Goal: Information Seeking & Learning: Learn about a topic

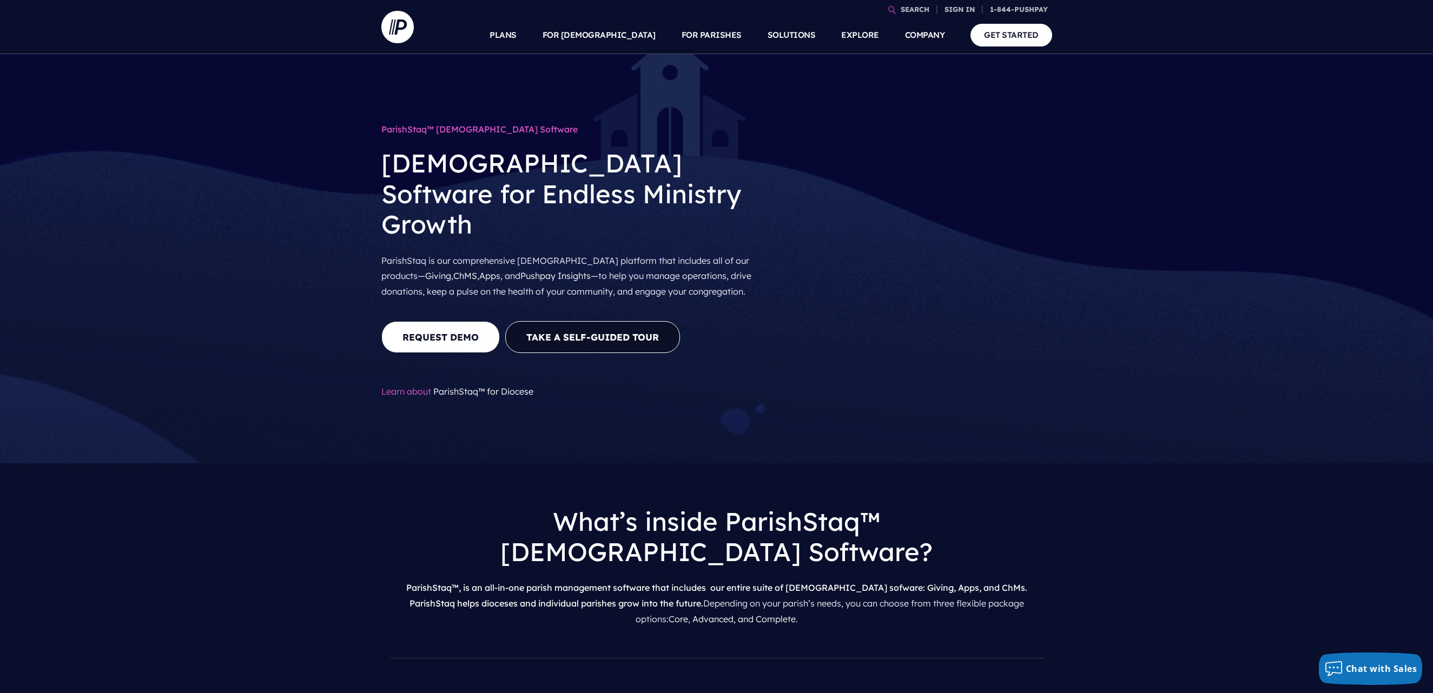
drag, startPoint x: 493, startPoint y: 363, endPoint x: 513, endPoint y: 367, distance: 20.3
click at [493, 386] on link "ParishStaq™ for Diocese" at bounding box center [483, 391] width 100 height 11
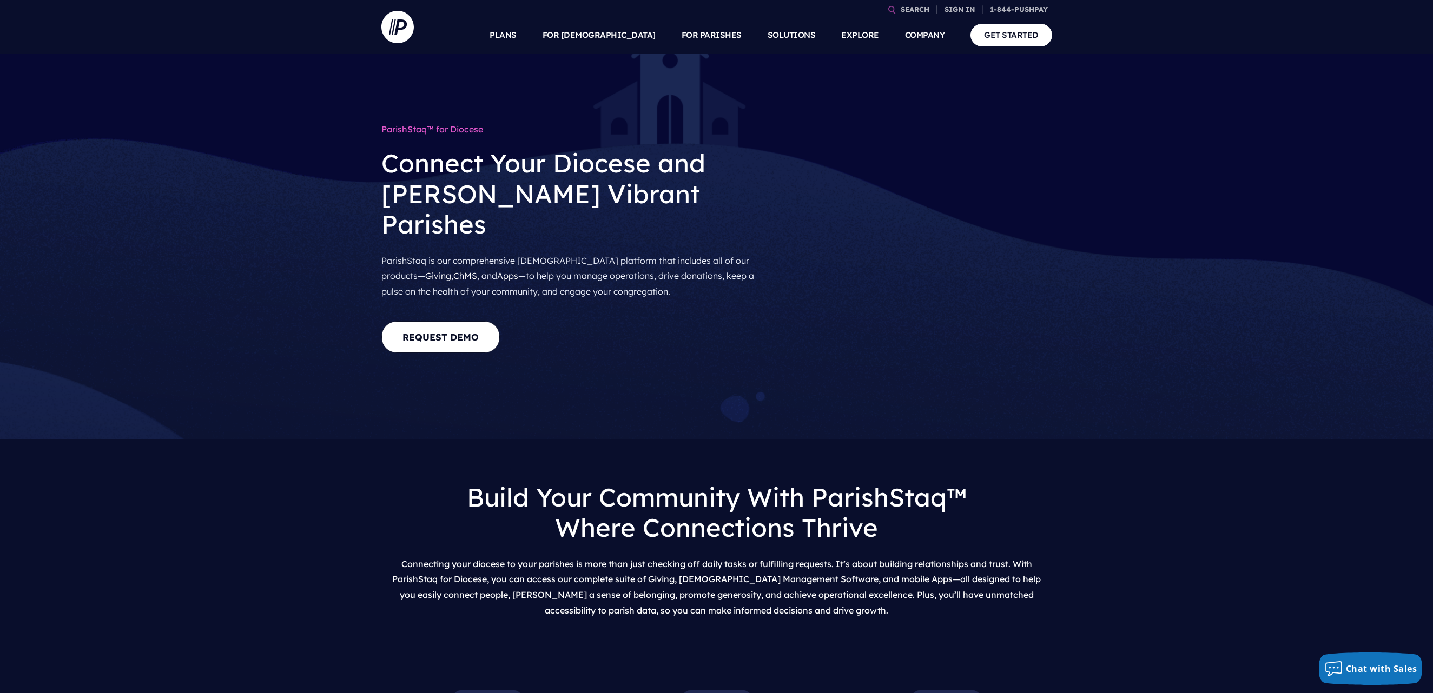
click at [884, 333] on div at bounding box center [917, 249] width 287 height 261
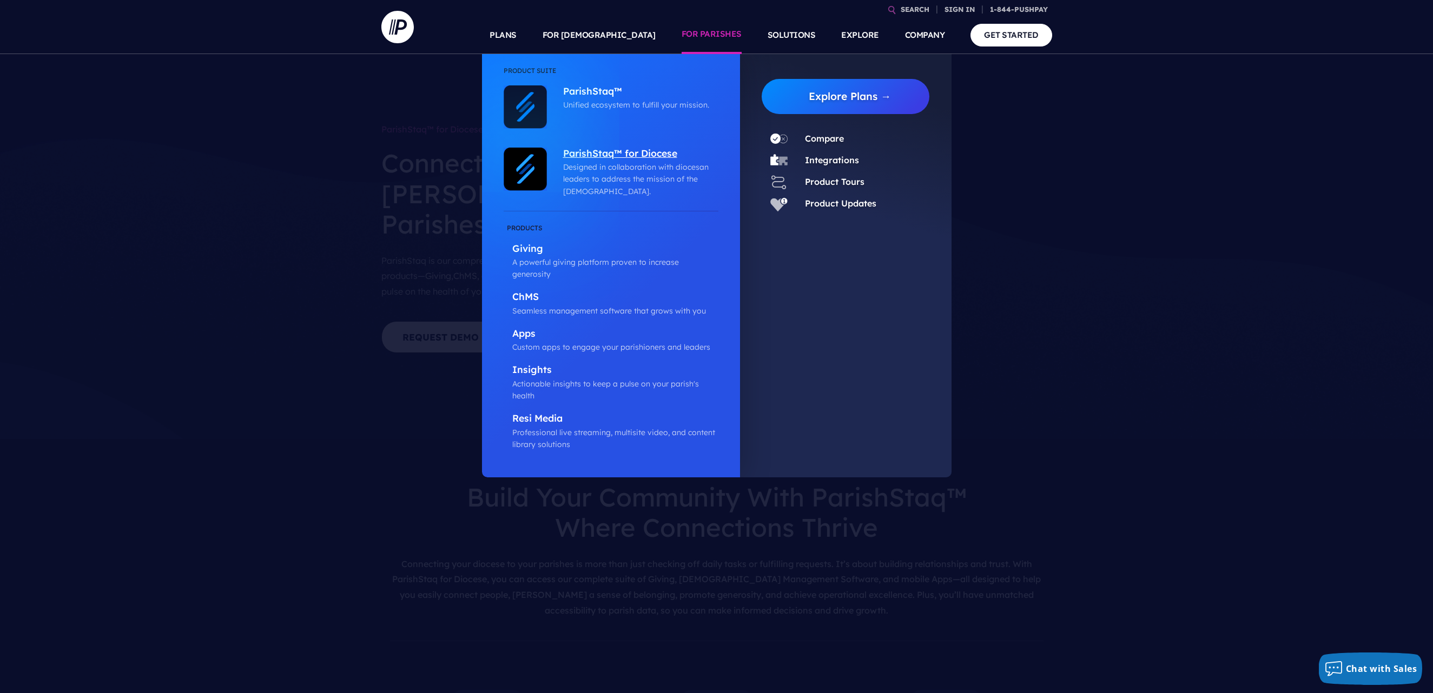
click at [644, 164] on p "Designed in collaboration with diocesan leaders to address the mission of the […" at bounding box center [638, 179] width 150 height 36
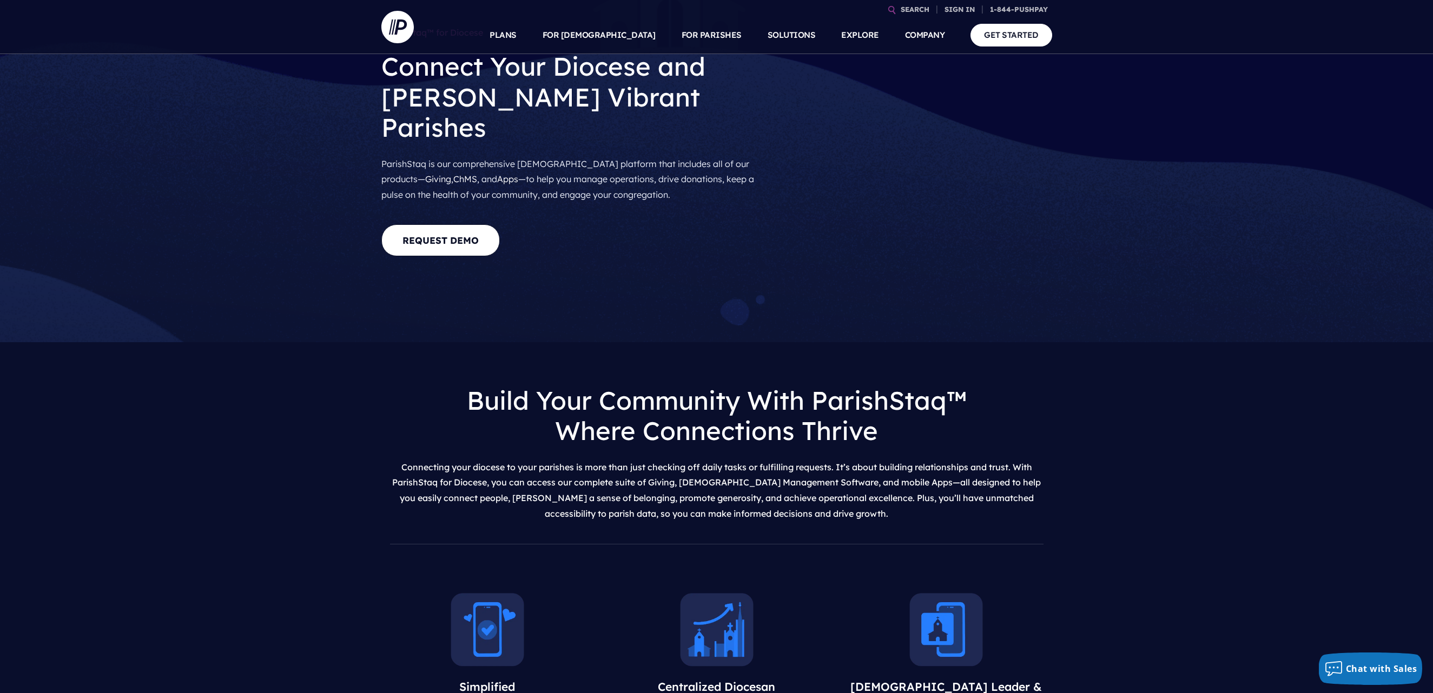
scroll to position [108, 0]
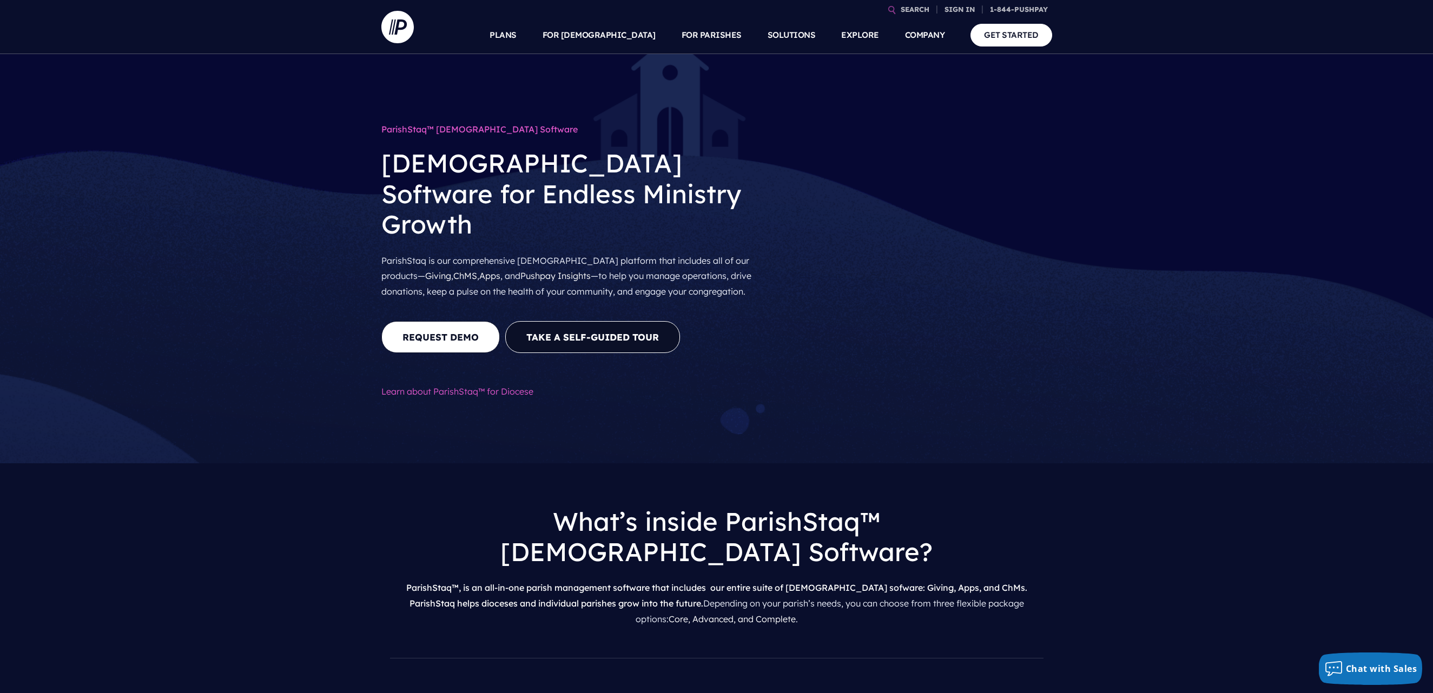
click at [497, 386] on link "ParishStaq™ for Diocese" at bounding box center [483, 391] width 100 height 11
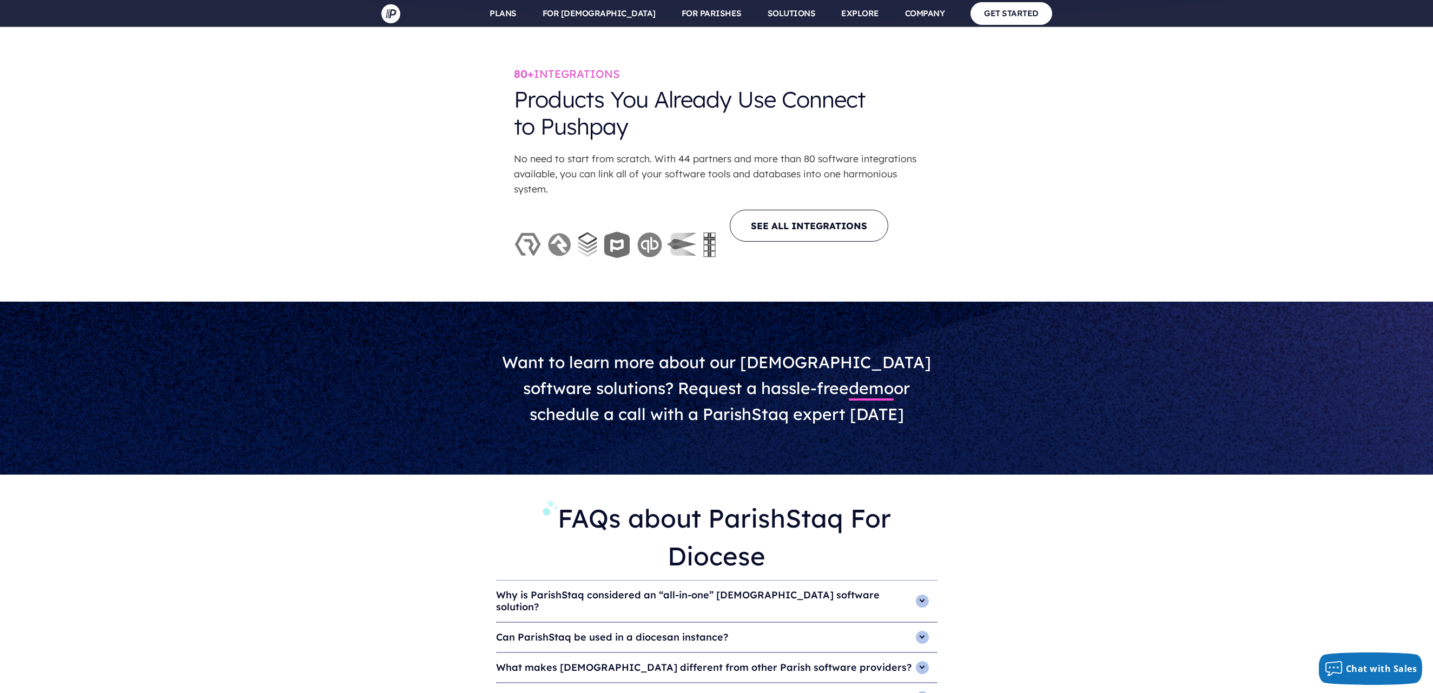
scroll to position [3137, 0]
